Goal: Information Seeking & Learning: Learn about a topic

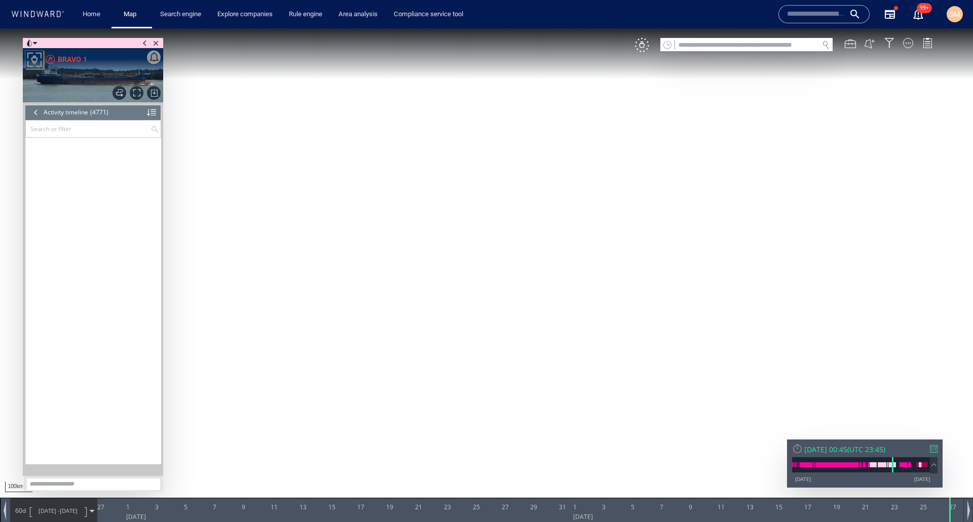
scroll to position [132636, 0]
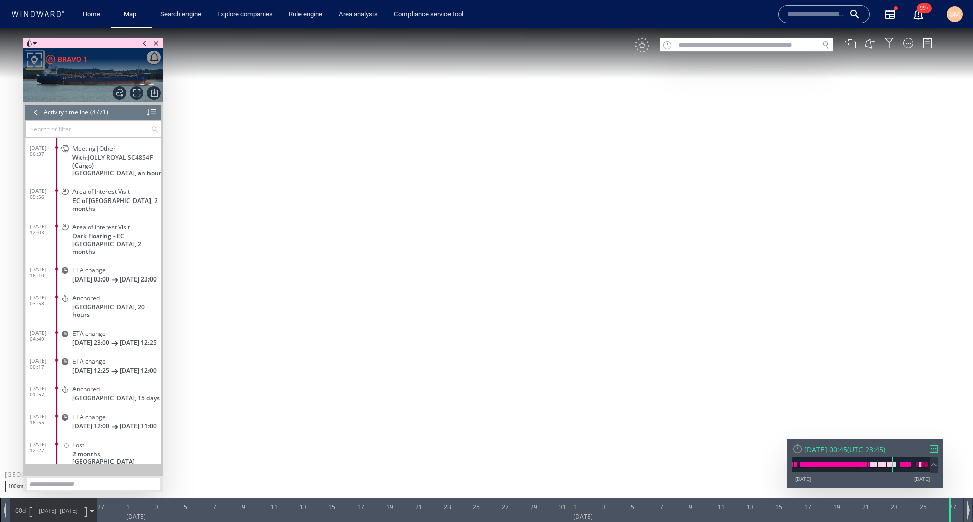
click at [643, 49] on div "VM" at bounding box center [642, 45] width 14 height 14
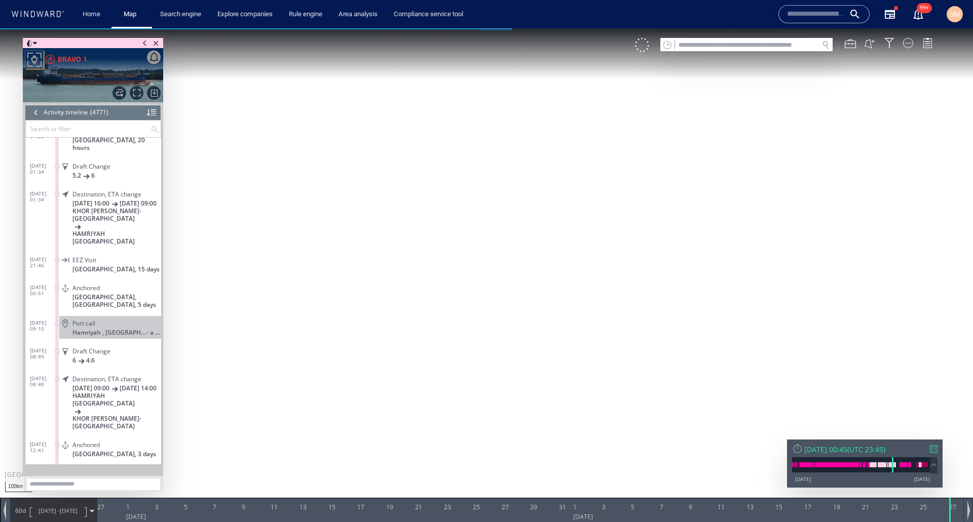
scroll to position [110810, 0]
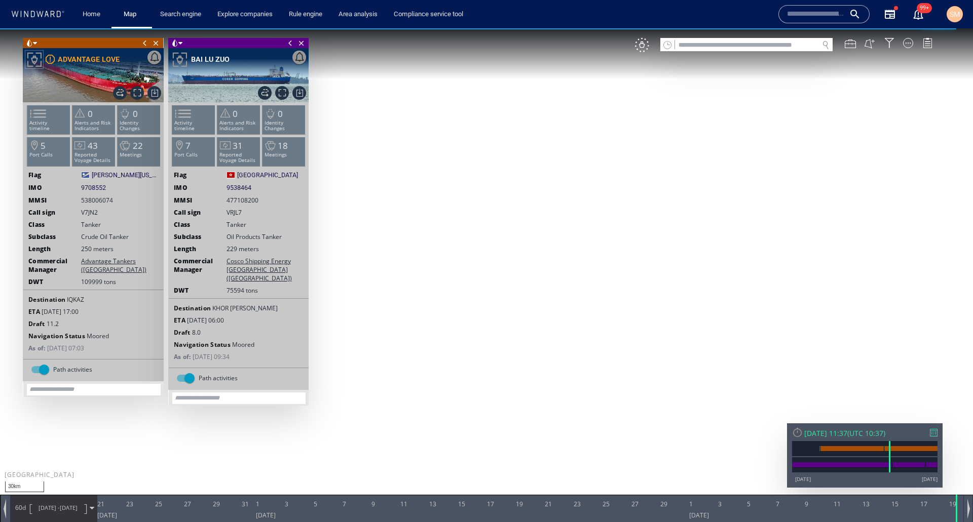
click at [646, 52] on canvas "Map" at bounding box center [486, 270] width 973 height 484
click at [646, 48] on div "VM" at bounding box center [642, 45] width 14 height 14
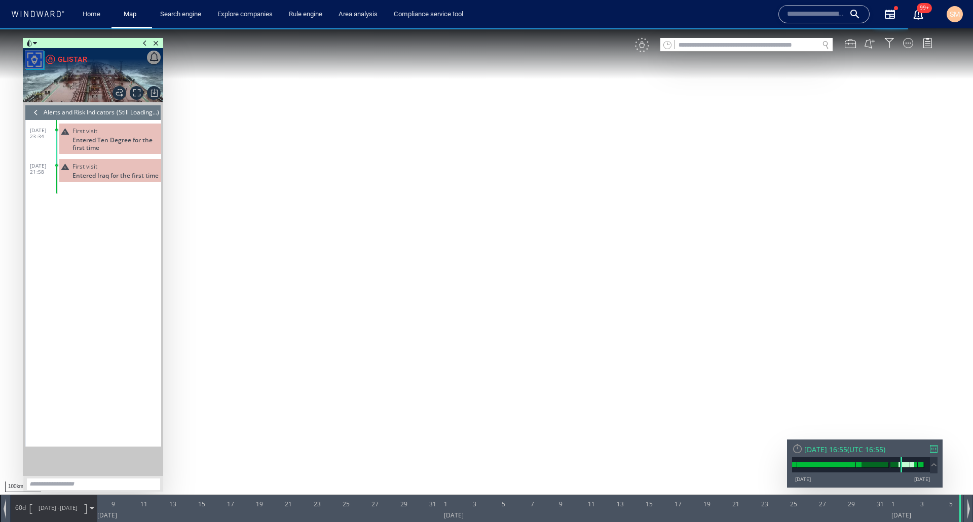
click at [643, 44] on div "VM" at bounding box center [642, 45] width 14 height 14
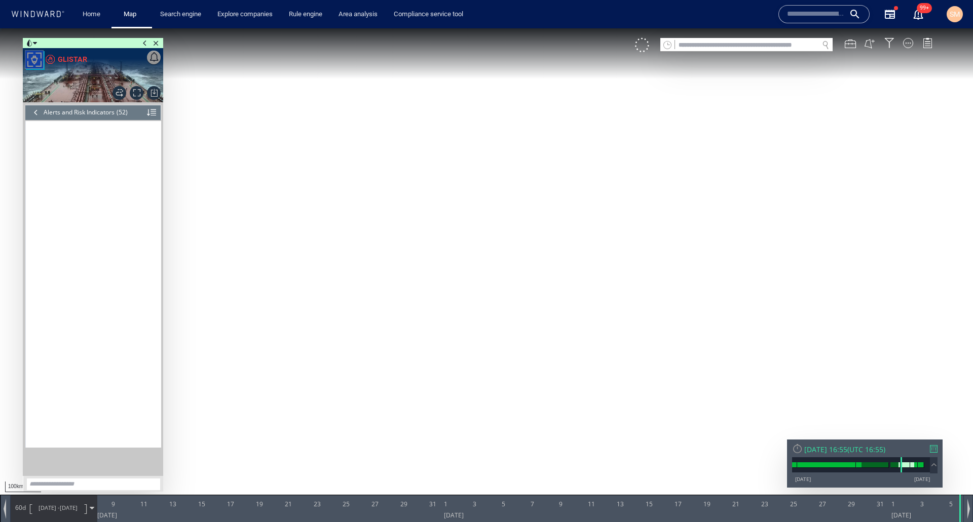
scroll to position [1122, 0]
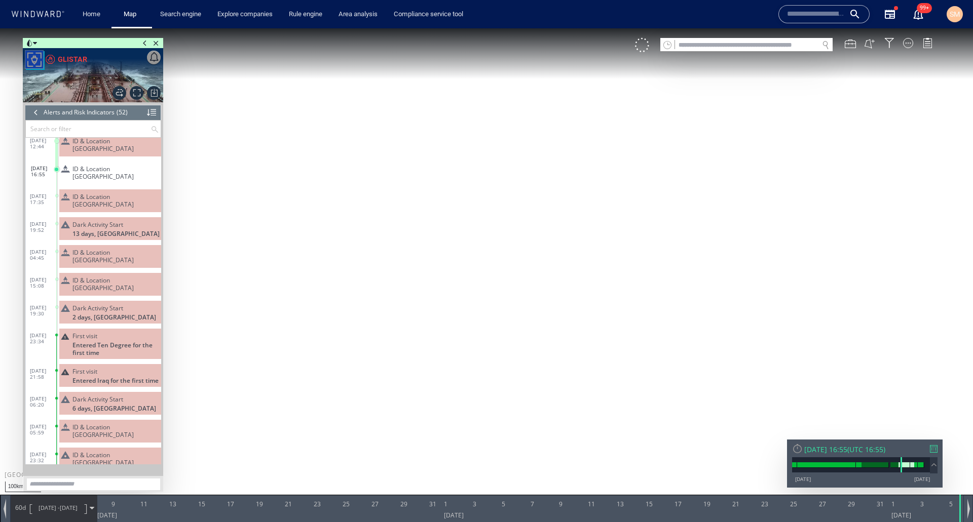
click at [111, 193] on span "ID & Location Tampering" at bounding box center [114, 200] width 85 height 15
drag, startPoint x: 726, startPoint y: 217, endPoint x: 509, endPoint y: 385, distance: 274.6
click at [509, 385] on canvas "Map" at bounding box center [486, 270] width 973 height 484
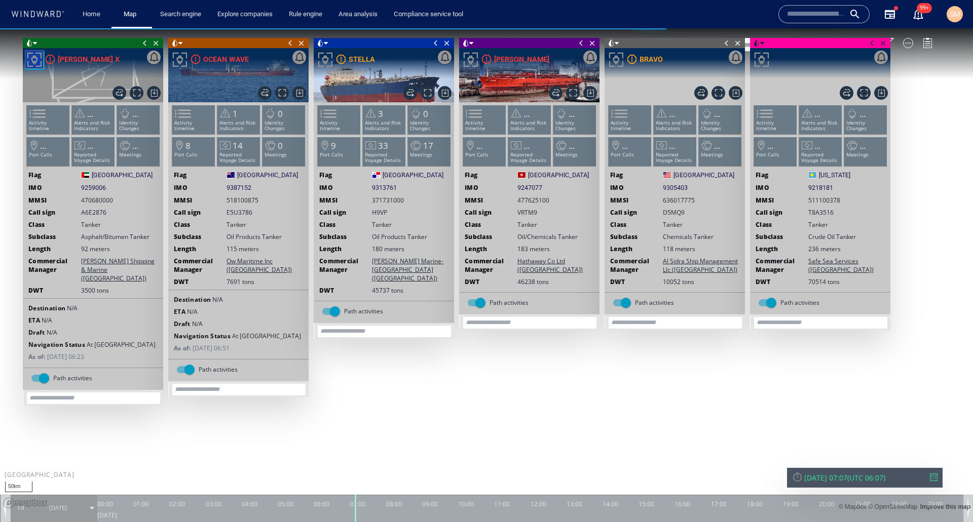
click at [144, 44] on span at bounding box center [144, 43] width 11 height 10
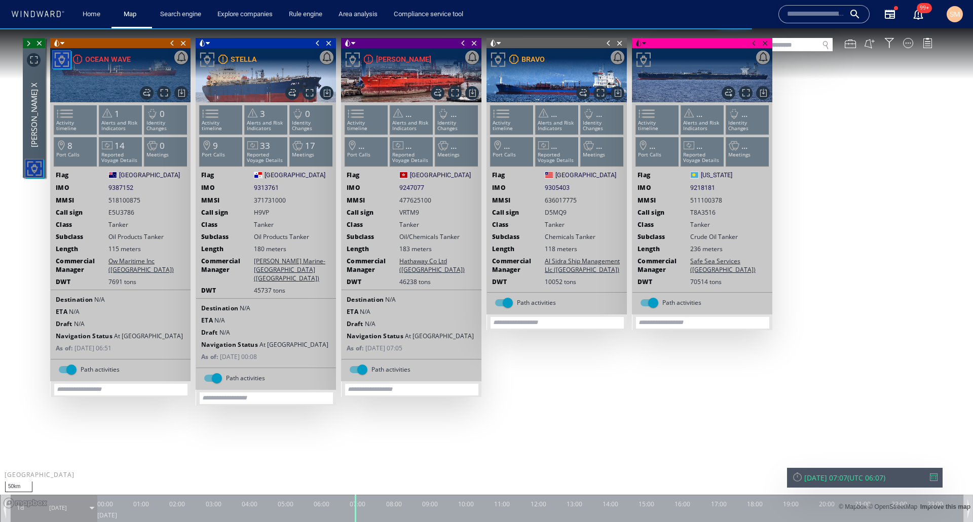
click at [171, 43] on span at bounding box center [172, 43] width 11 height 10
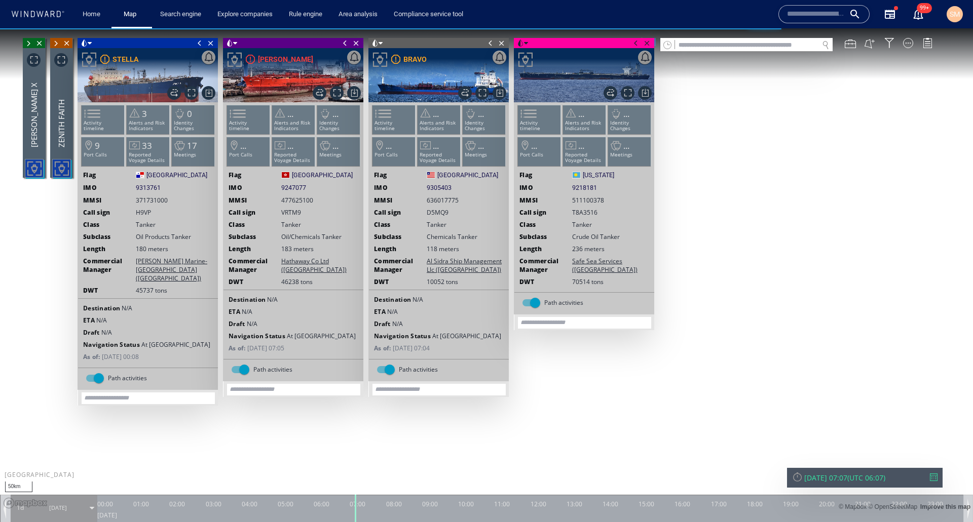
click at [202, 46] on span at bounding box center [199, 43] width 11 height 10
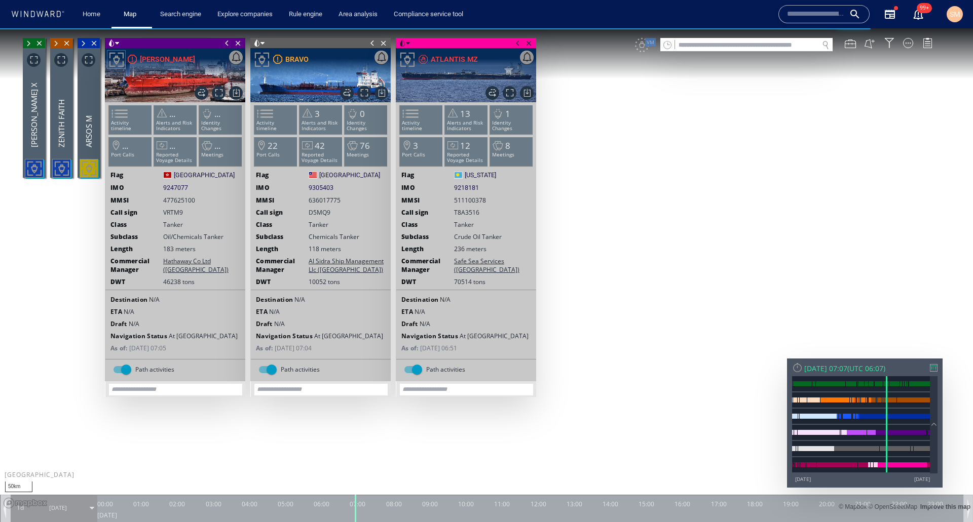
click at [226, 45] on span at bounding box center [226, 43] width 11 height 10
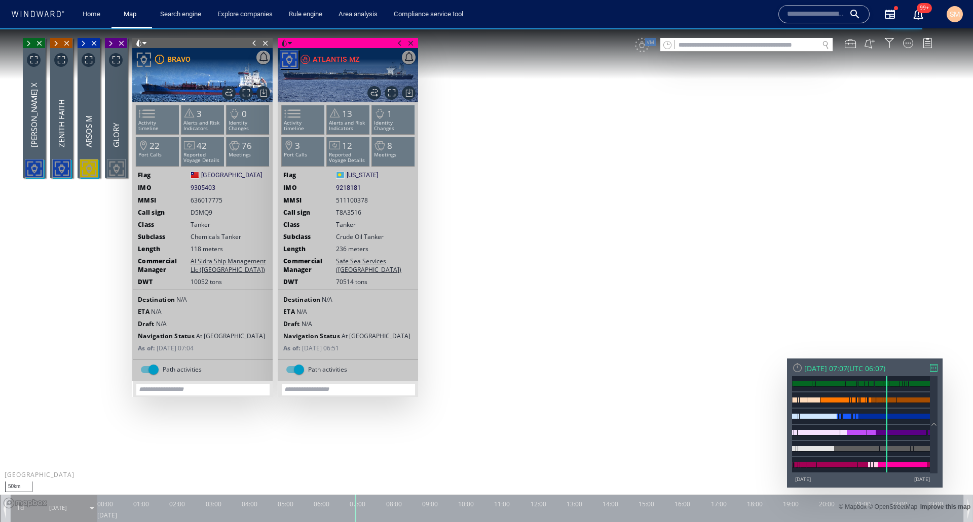
click at [250, 44] on span at bounding box center [254, 43] width 11 height 10
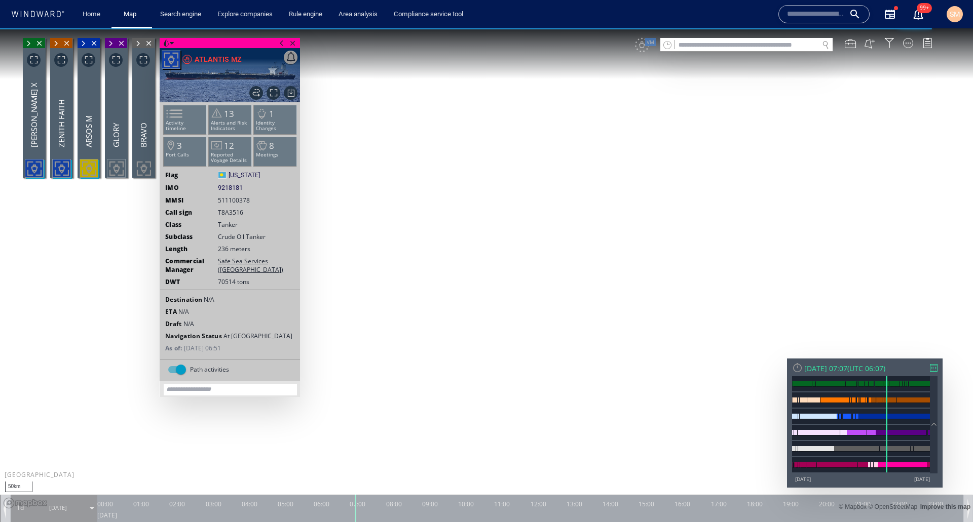
click at [279, 45] on span at bounding box center [281, 43] width 11 height 10
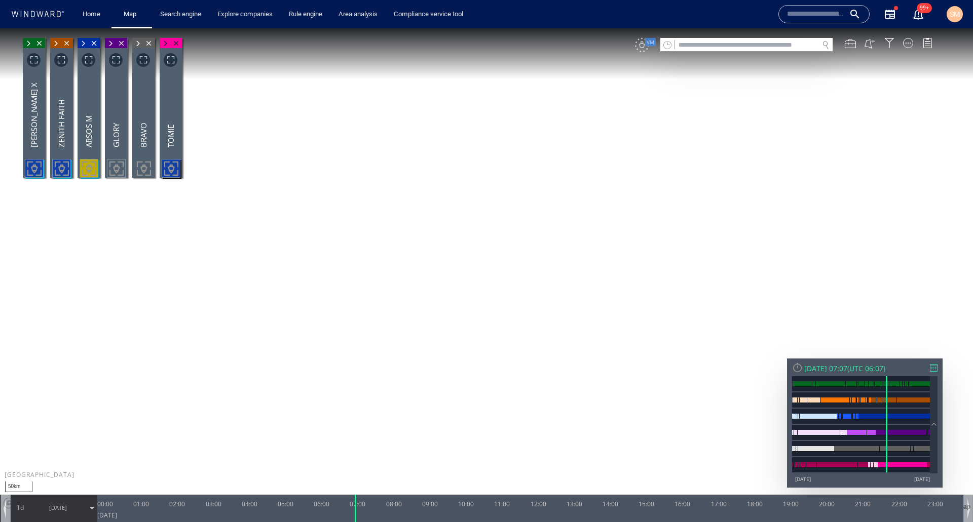
click at [639, 47] on div "VM" at bounding box center [642, 45] width 14 height 14
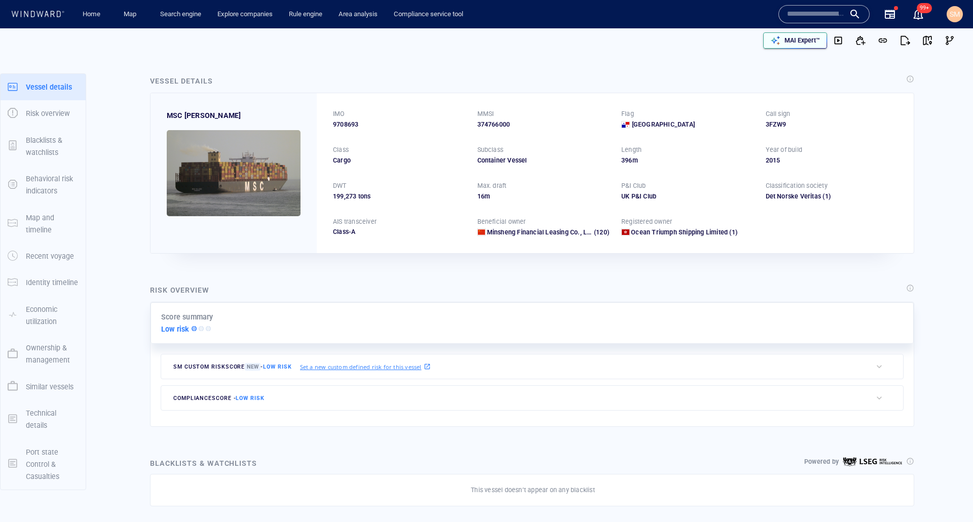
click at [784, 41] on p "MAI Expert™" at bounding box center [801, 40] width 35 height 9
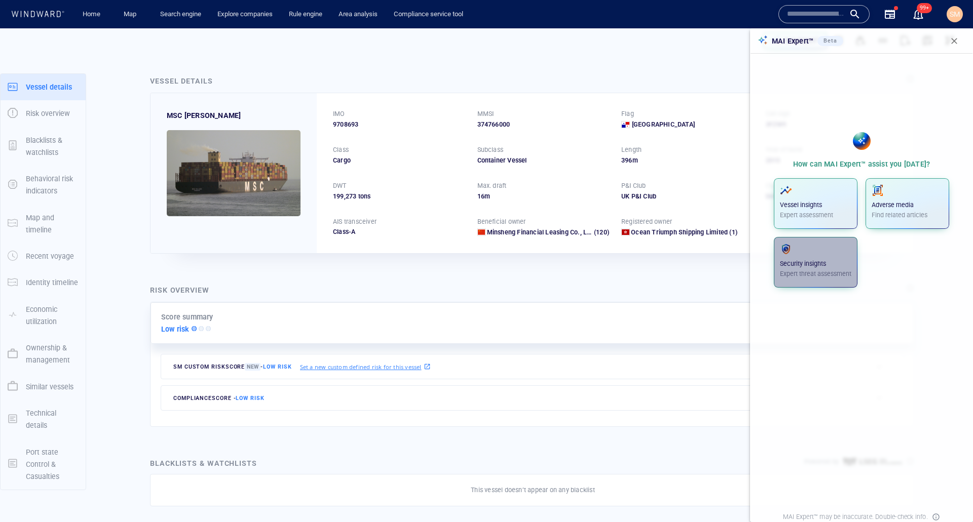
click at [835, 261] on p "Security insights" at bounding box center [815, 263] width 71 height 9
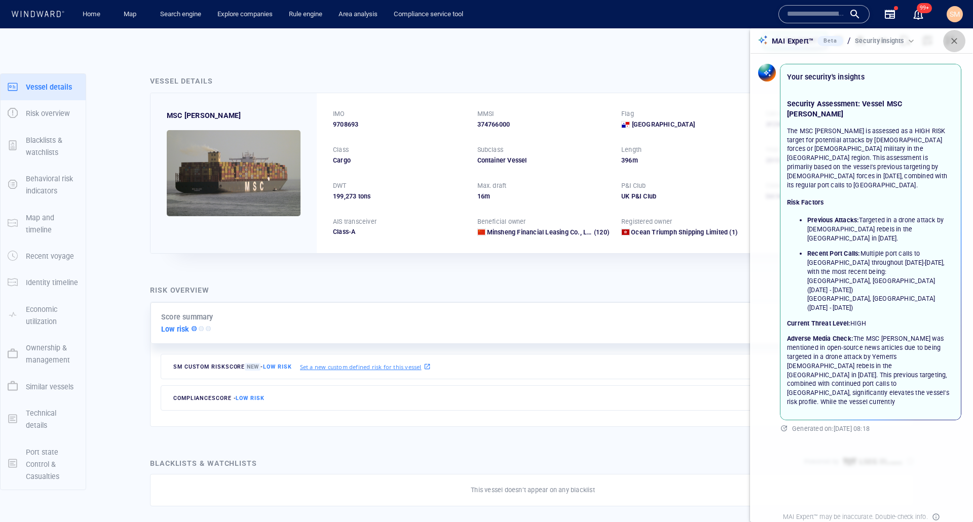
click at [950, 45] on span "button" at bounding box center [954, 41] width 10 height 10
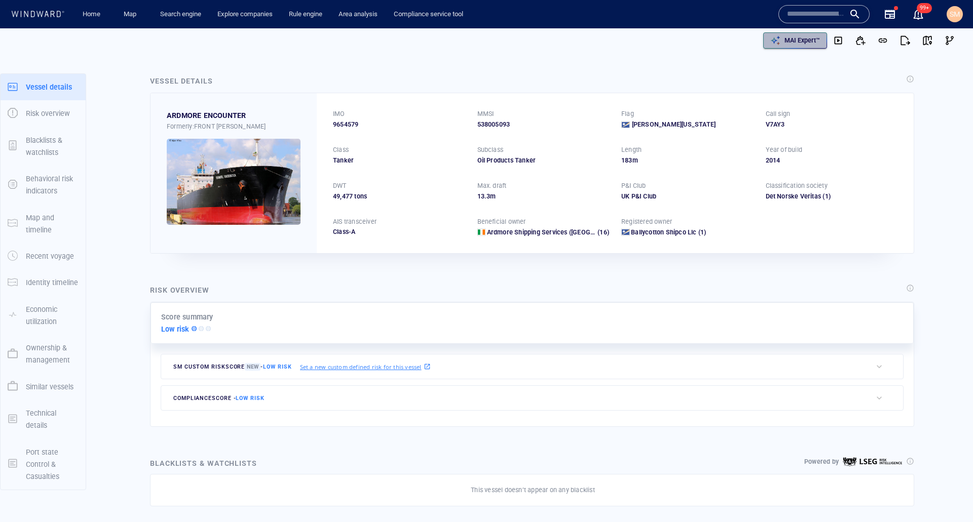
click at [794, 40] on p "MAI Expert™" at bounding box center [801, 40] width 35 height 9
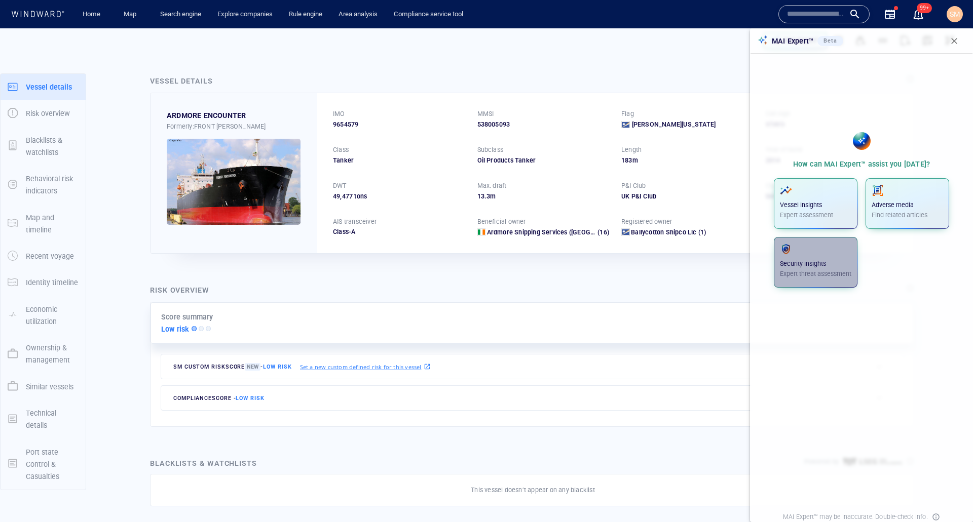
click at [799, 250] on span "button" at bounding box center [815, 249] width 71 height 12
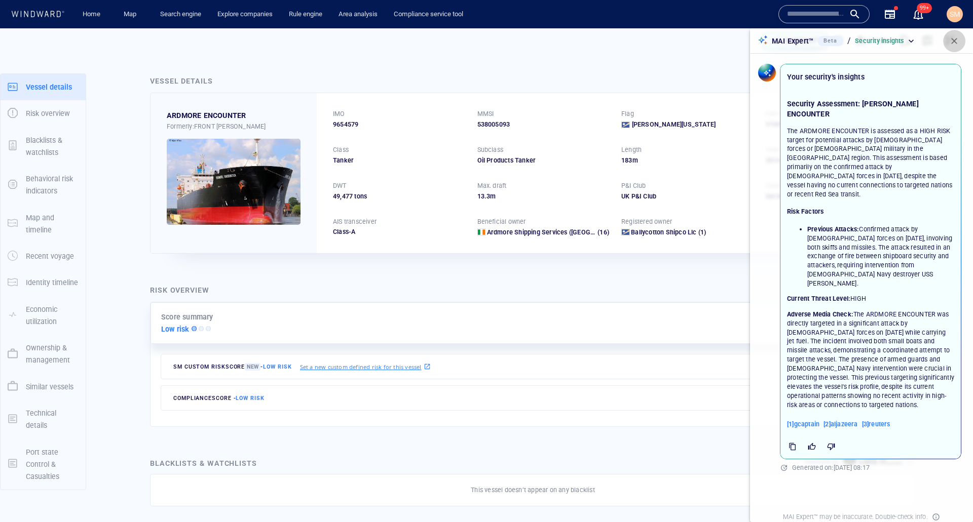
click at [952, 39] on span "button" at bounding box center [954, 41] width 10 height 10
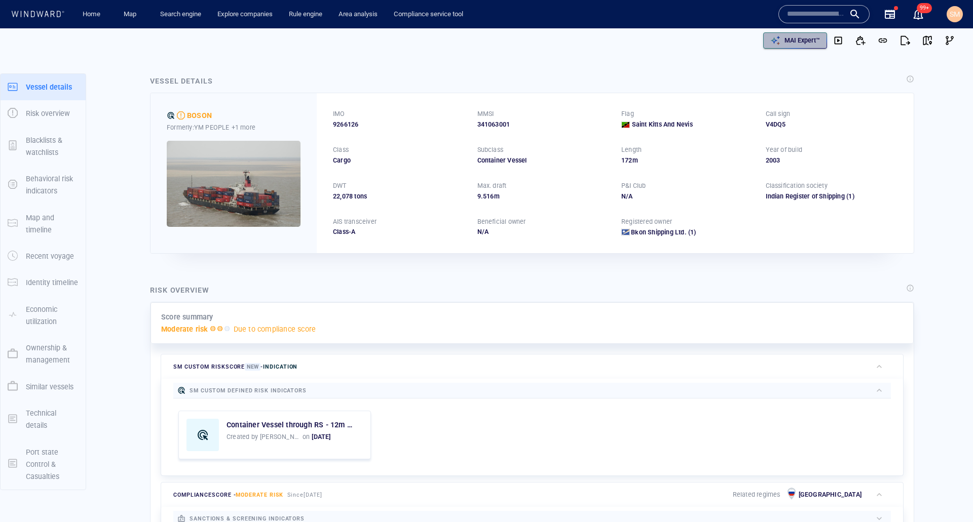
click at [792, 41] on p "MAI Expert™" at bounding box center [801, 40] width 35 height 9
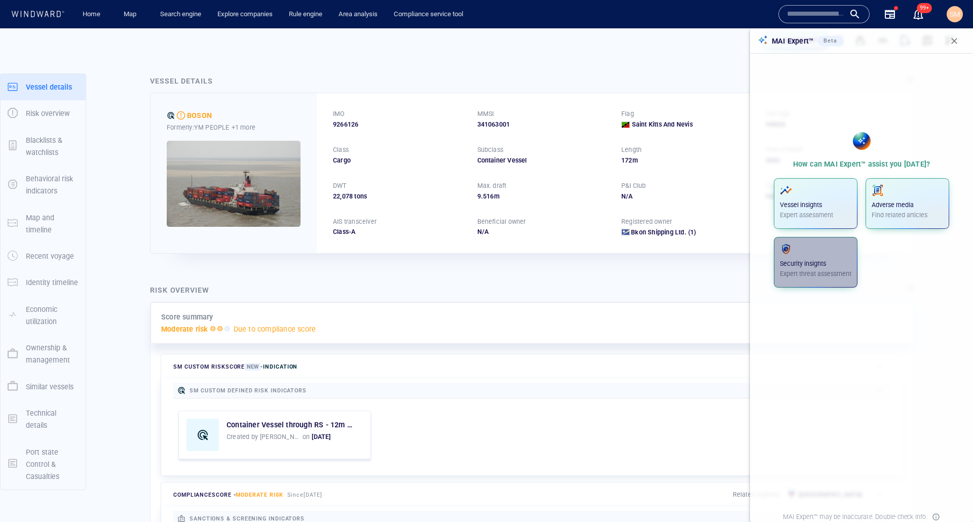
click at [802, 257] on div "Security insights Expert threat assessment" at bounding box center [815, 260] width 71 height 35
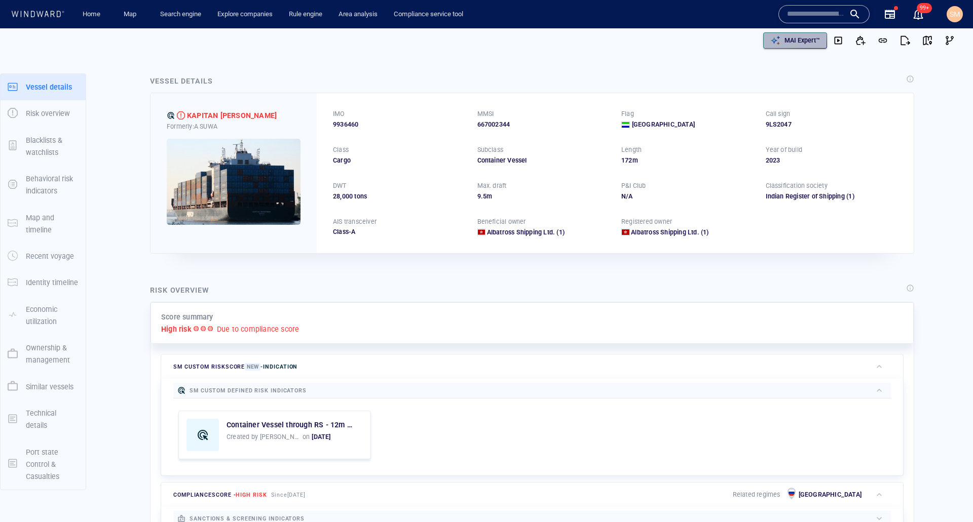
click at [788, 42] on p "MAI Expert™" at bounding box center [801, 40] width 35 height 9
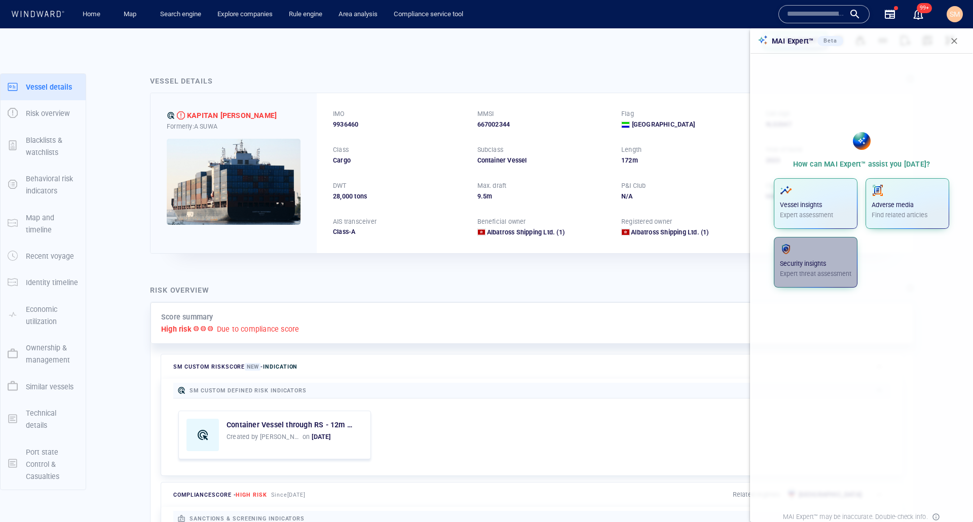
click at [828, 271] on p "Expert threat assessment" at bounding box center [815, 274] width 71 height 9
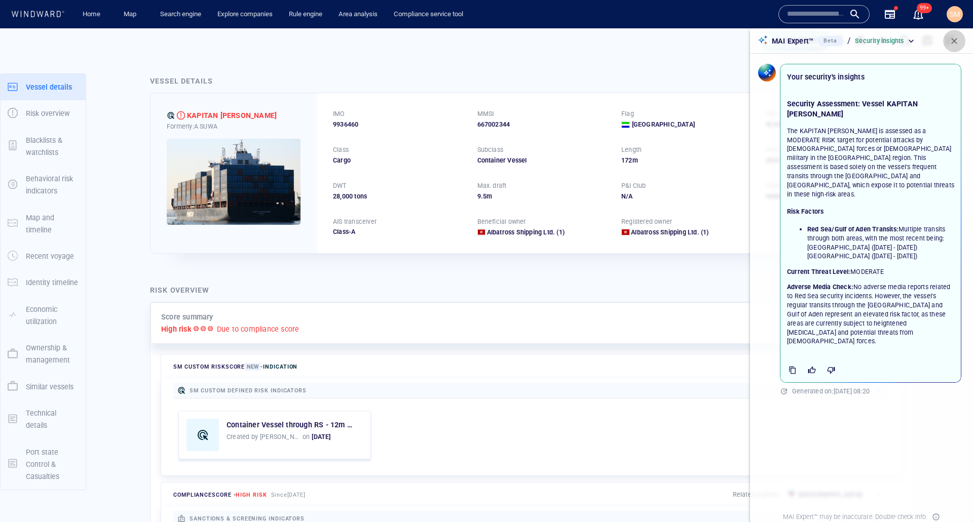
click at [950, 43] on span "button" at bounding box center [954, 41] width 10 height 10
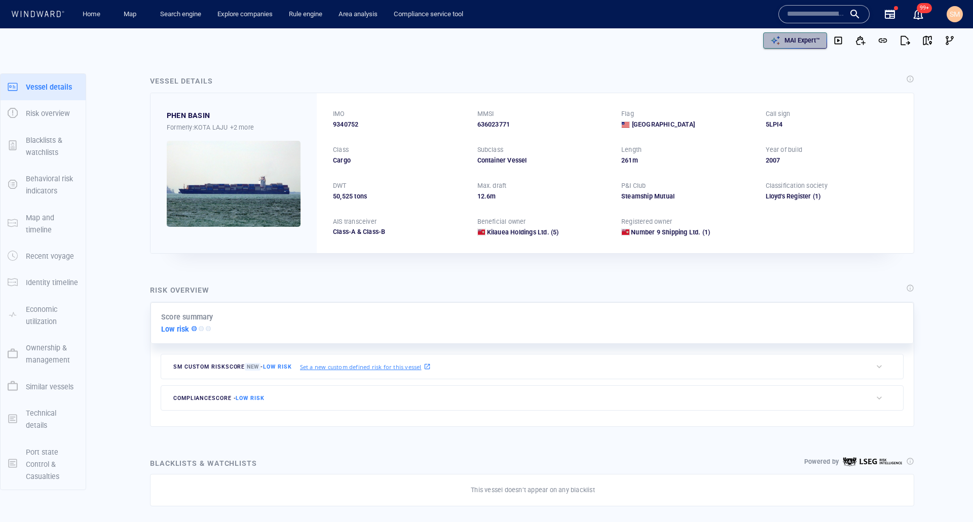
click at [784, 41] on p "MAI Expert™" at bounding box center [801, 40] width 35 height 9
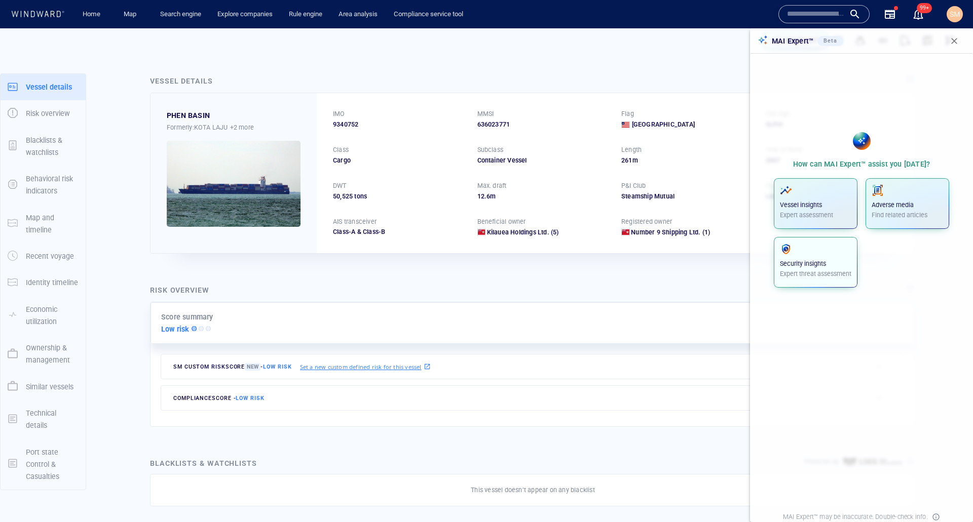
click at [785, 268] on p "Security insights" at bounding box center [815, 263] width 71 height 9
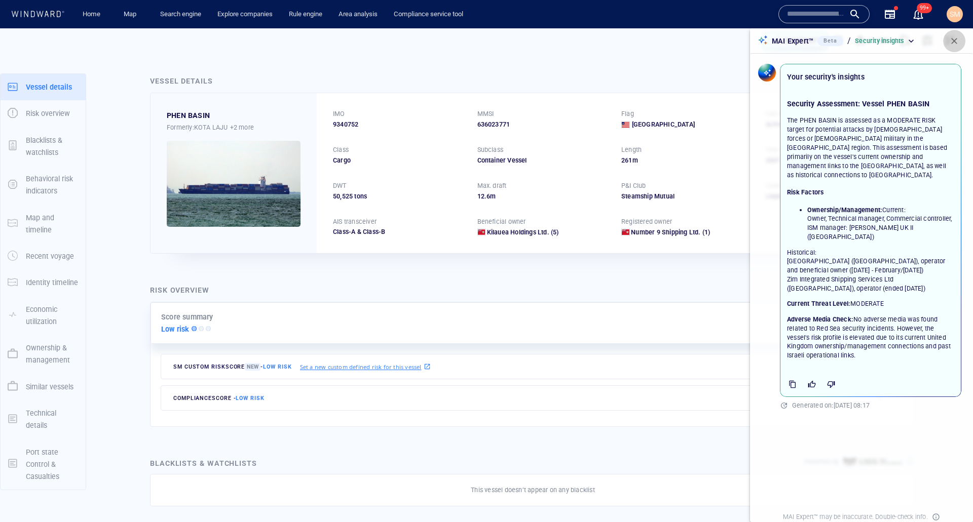
click at [955, 43] on span "button" at bounding box center [954, 41] width 10 height 10
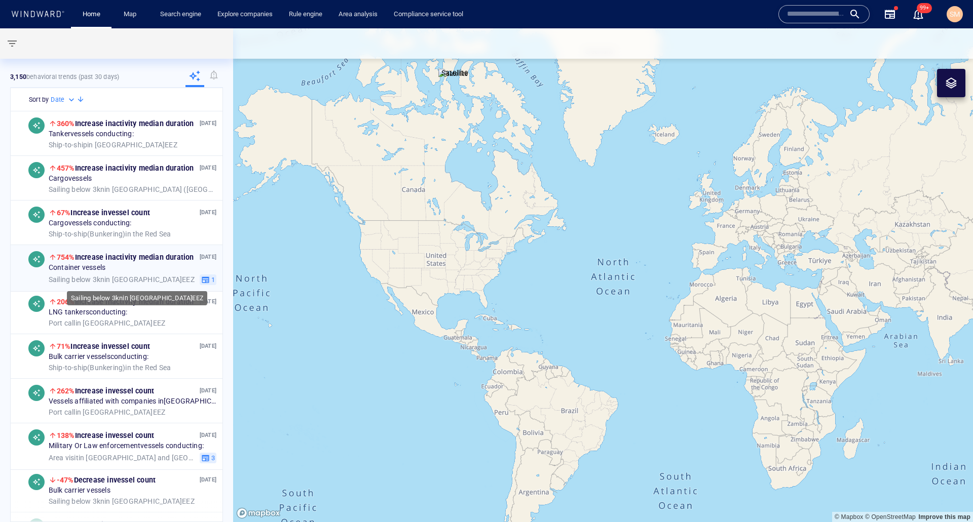
click at [130, 277] on span "Sailing below 3kn in Yemen EEZ" at bounding box center [122, 279] width 146 height 9
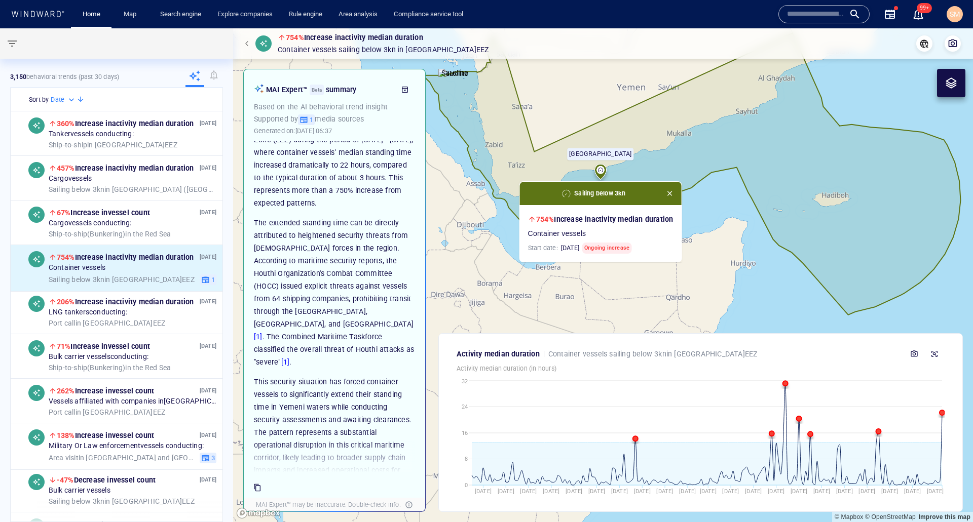
scroll to position [130, 0]
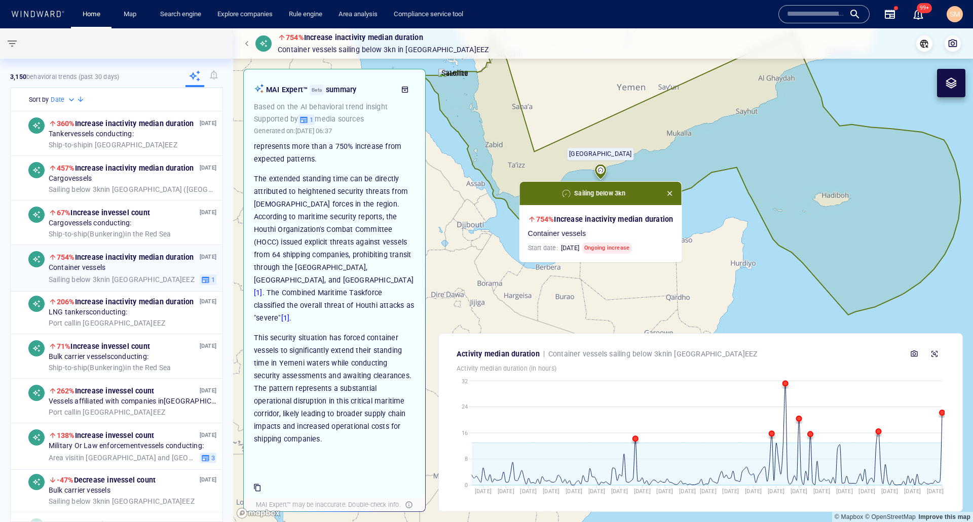
click at [135, 271] on div "Container vessels" at bounding box center [133, 267] width 168 height 9
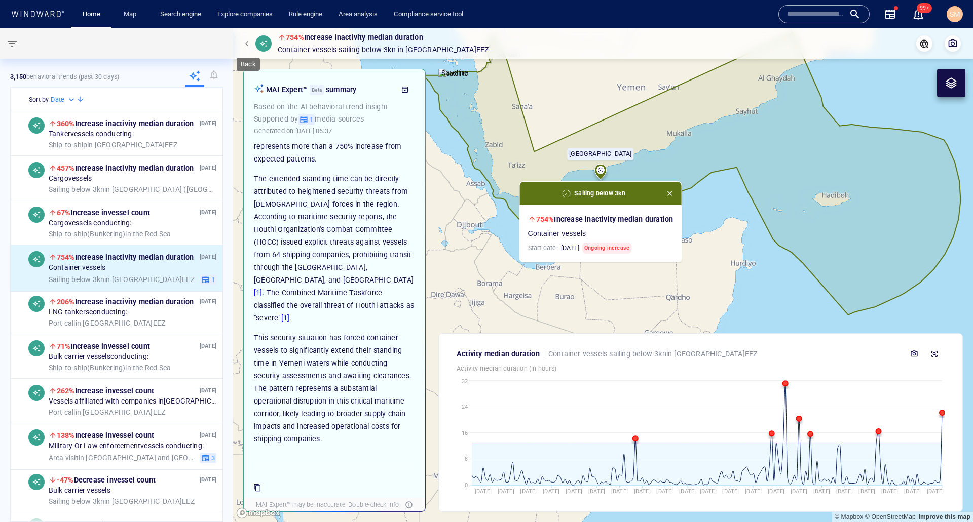
click at [247, 43] on span "button" at bounding box center [248, 44] width 6 height 6
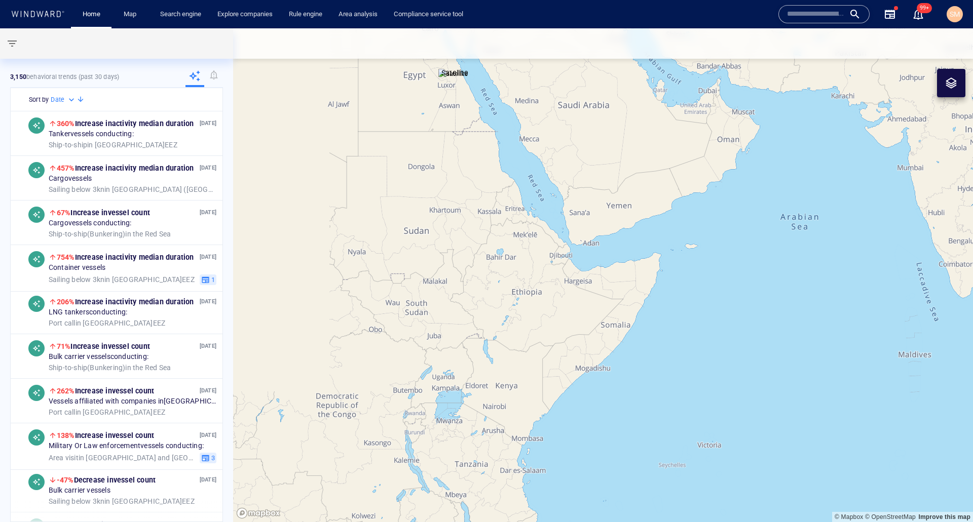
drag, startPoint x: 395, startPoint y: 219, endPoint x: 517, endPoint y: 258, distance: 128.2
click at [517, 258] on canvas "Map" at bounding box center [603, 275] width 740 height 494
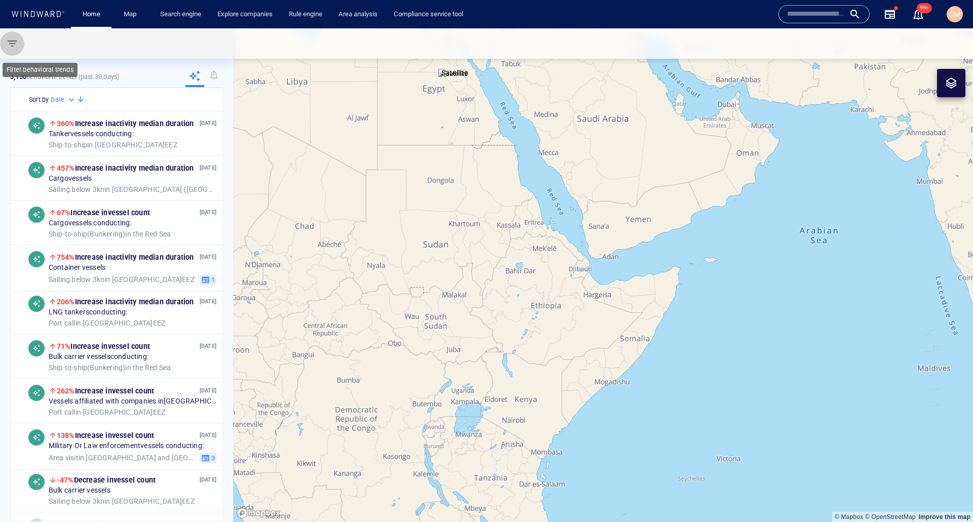
click at [12, 43] on span "button" at bounding box center [12, 43] width 12 height 12
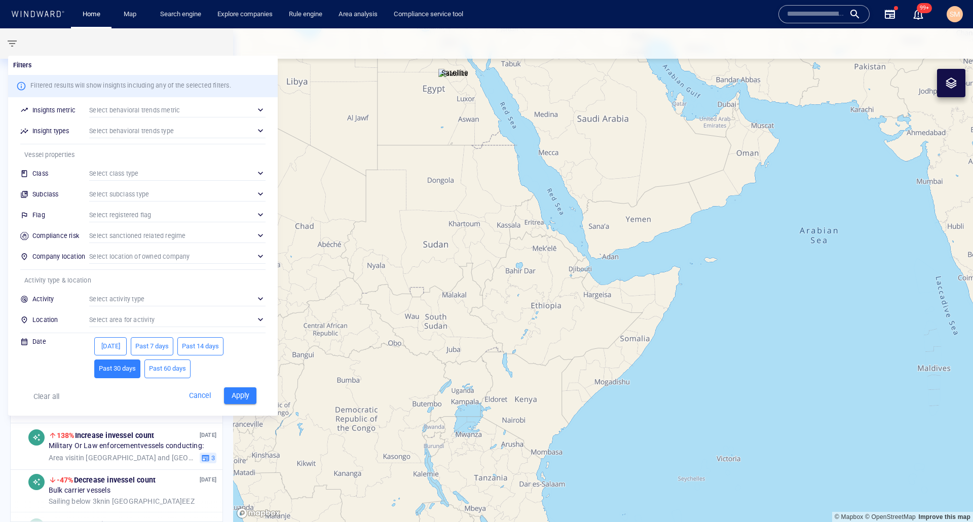
click at [205, 398] on span "Cancel" at bounding box center [199, 396] width 27 height 13
